Goal: Find contact information: Find contact information

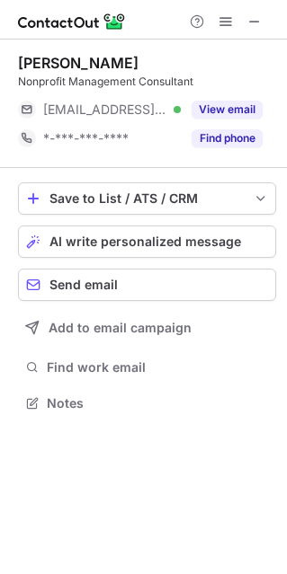
scroll to position [390, 287]
click at [255, 20] on span at bounding box center [254, 21] width 14 height 14
click at [224, 106] on button "View email" at bounding box center [226, 110] width 71 height 18
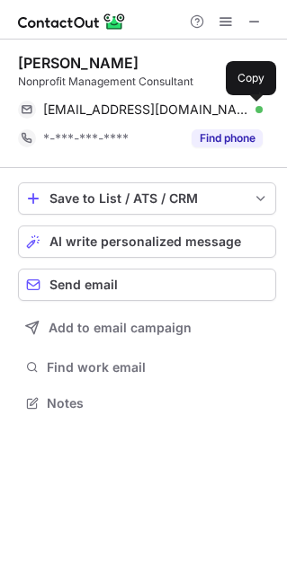
click at [251, 113] on span at bounding box center [253, 109] width 14 height 14
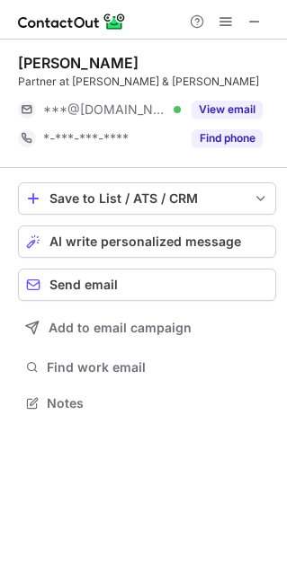
scroll to position [390, 287]
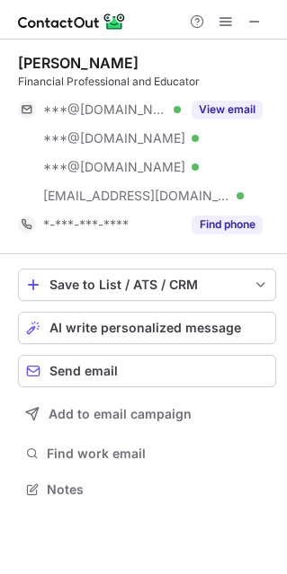
scroll to position [476, 287]
click at [240, 110] on button "View email" at bounding box center [226, 110] width 71 height 18
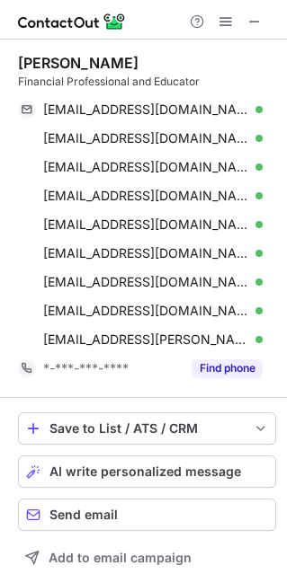
scroll to position [620, 274]
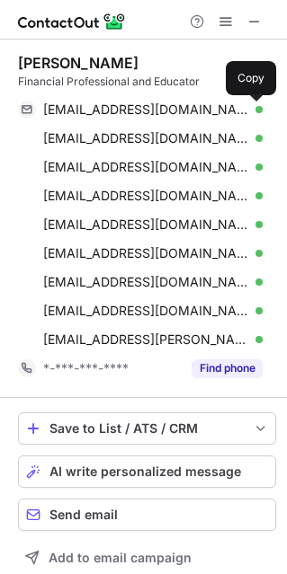
click at [255, 108] on span at bounding box center [253, 109] width 14 height 14
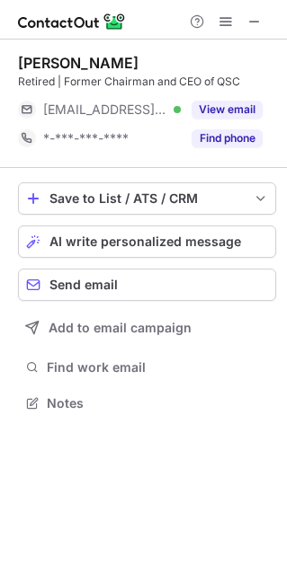
scroll to position [390, 287]
click at [254, 22] on span at bounding box center [254, 21] width 14 height 14
click at [234, 111] on button "View email" at bounding box center [226, 110] width 71 height 18
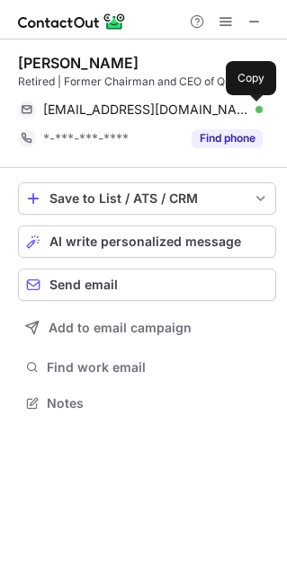
click at [252, 111] on span at bounding box center [253, 109] width 14 height 14
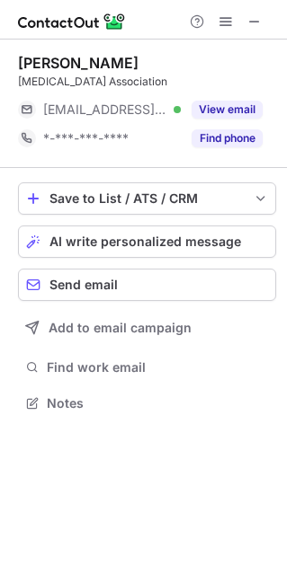
scroll to position [390, 287]
click at [252, 23] on span at bounding box center [254, 21] width 14 height 14
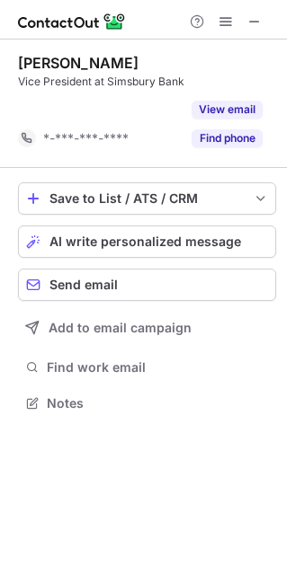
scroll to position [361, 287]
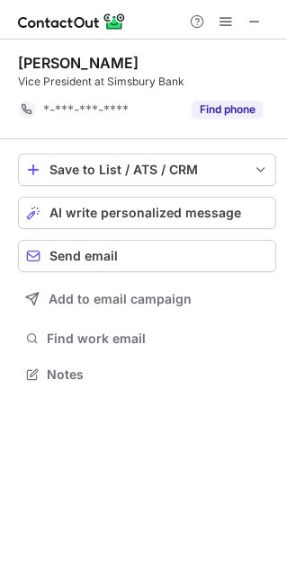
click at [252, 14] on span at bounding box center [254, 21] width 14 height 14
